Goal: Navigation & Orientation: Find specific page/section

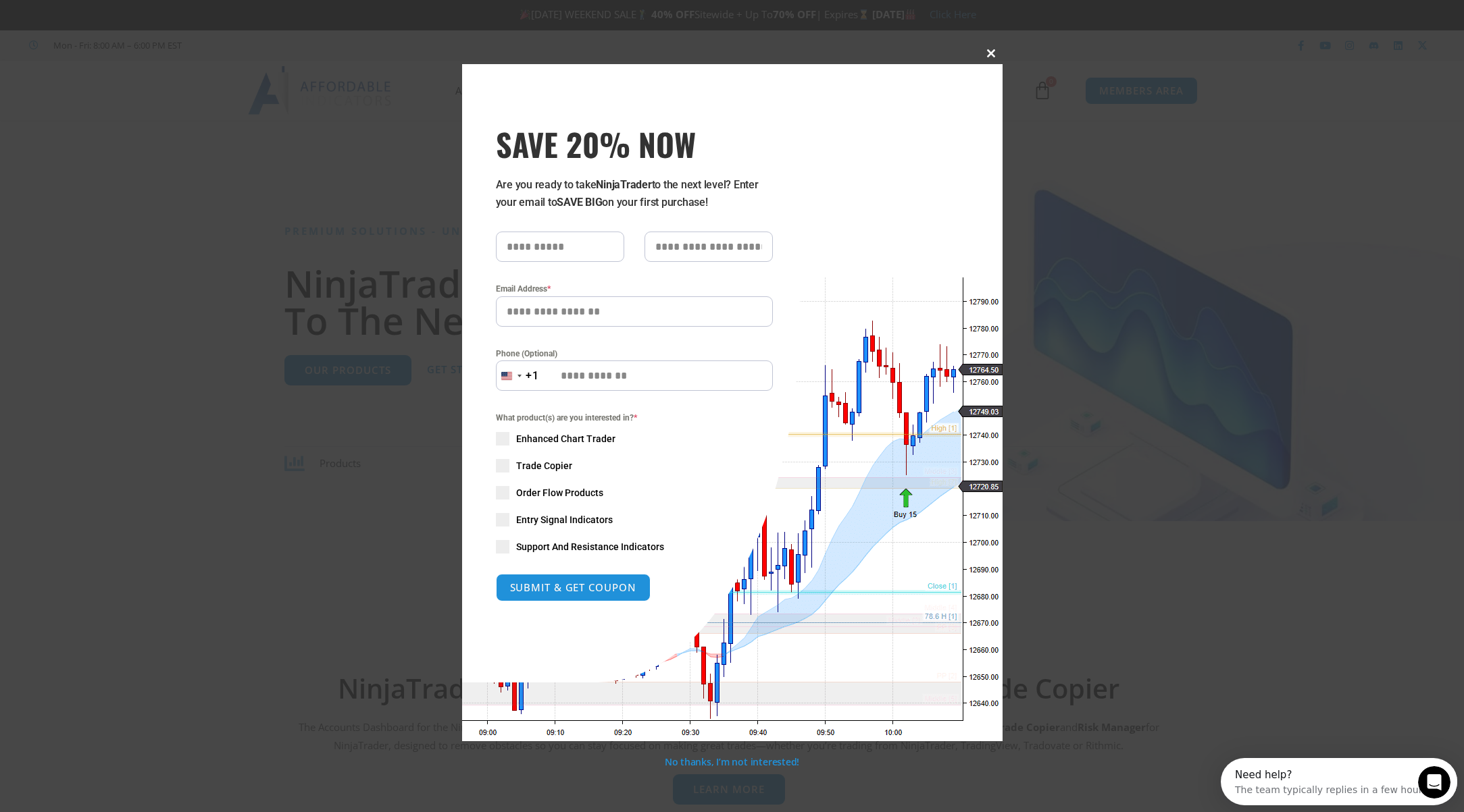
click at [989, 53] on span at bounding box center [992, 53] width 21 height 8
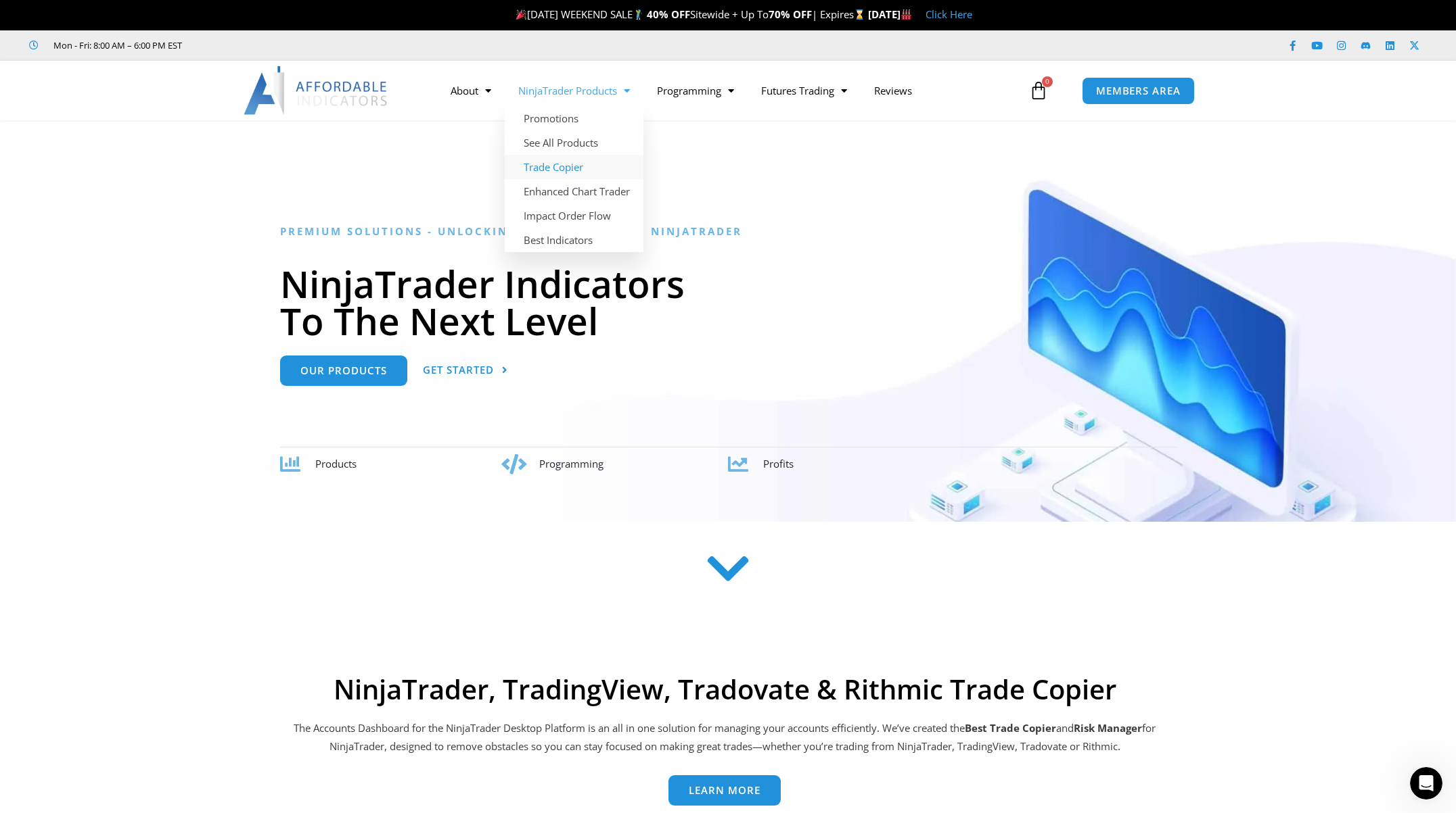
click at [563, 165] on link "Trade Copier" at bounding box center [573, 167] width 139 height 24
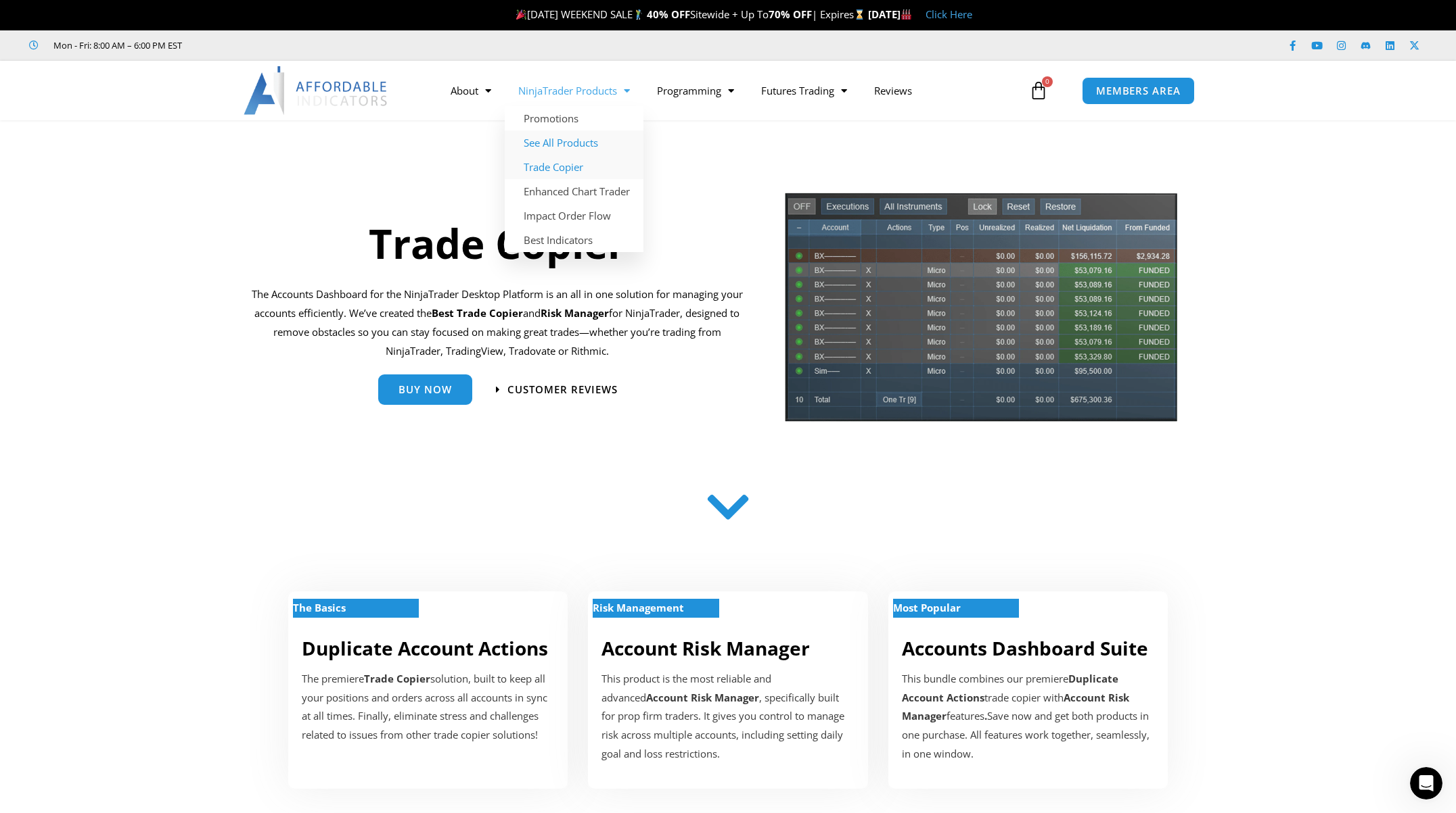
click at [562, 143] on link "See All Products" at bounding box center [573, 142] width 139 height 24
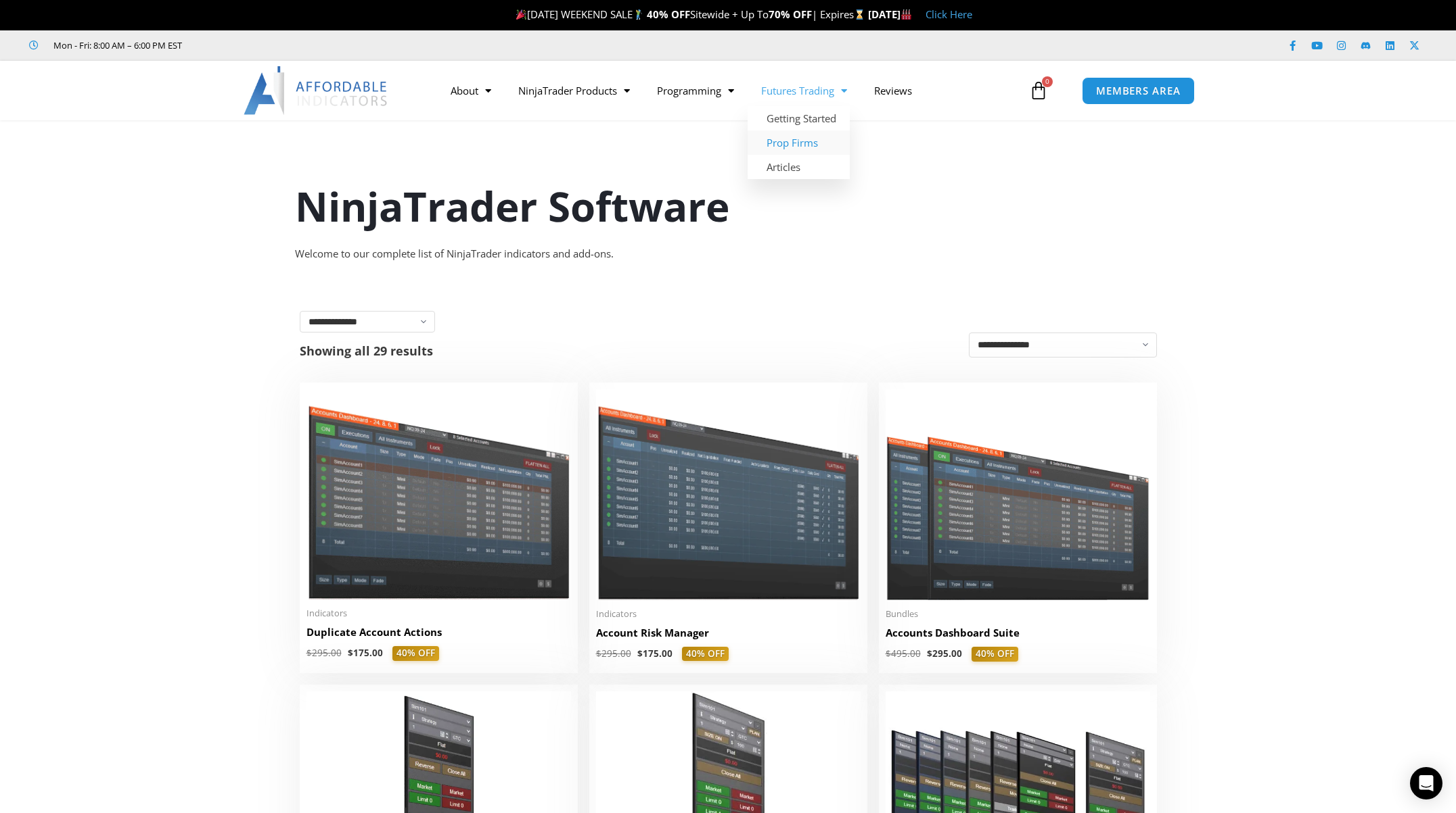
click at [796, 140] on link "Prop Firms" at bounding box center [798, 142] width 102 height 24
